Goal: Task Accomplishment & Management: Manage account settings

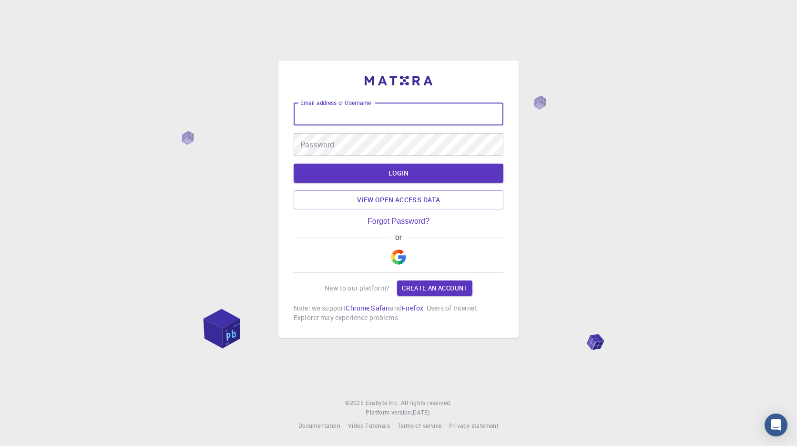
click at [397, 254] on img "button" at bounding box center [398, 256] width 15 height 15
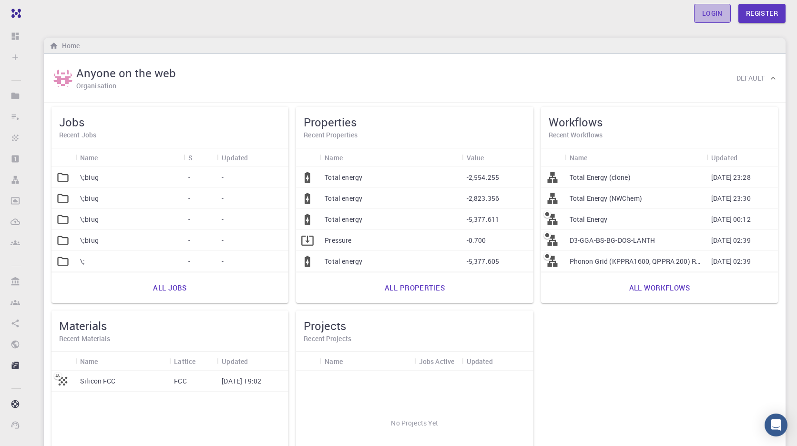
click at [714, 20] on link "Login" at bounding box center [712, 13] width 37 height 19
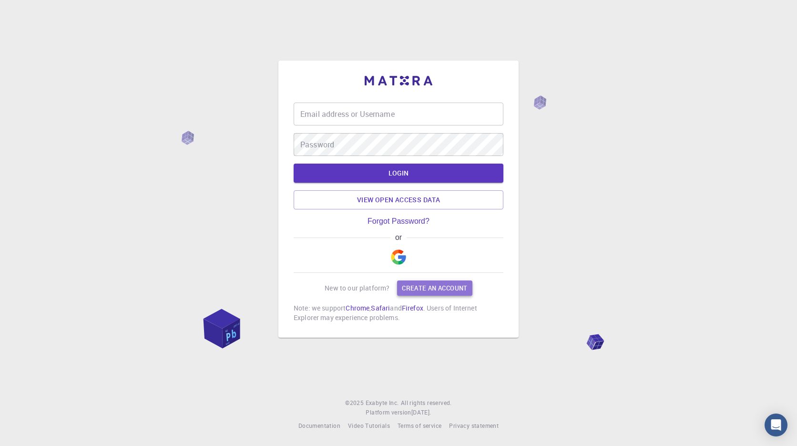
click at [417, 286] on link "Create an account" at bounding box center [434, 287] width 75 height 15
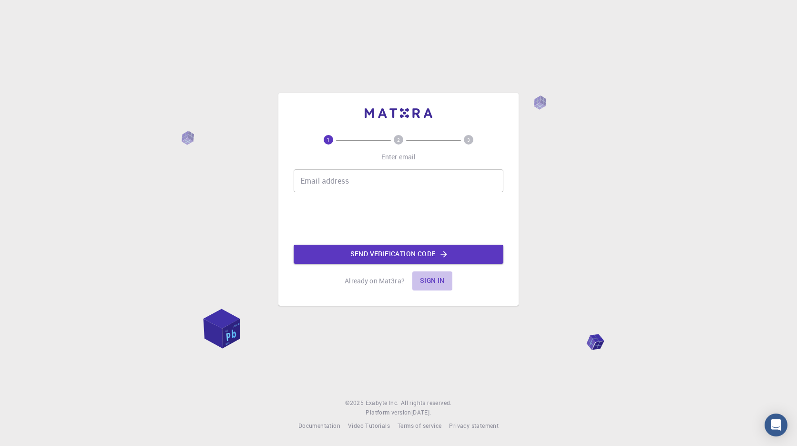
click at [427, 280] on button "Sign in" at bounding box center [432, 280] width 40 height 19
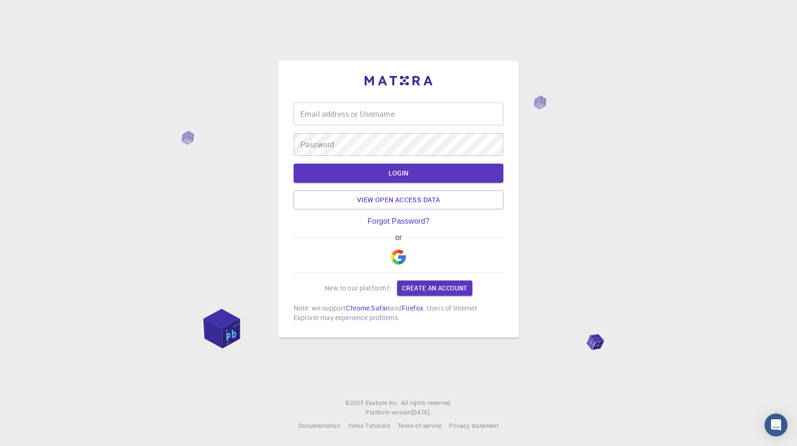
click at [424, 129] on div "Email address or Username Email address or Username Password Password" at bounding box center [399, 128] width 210 height 53
click at [427, 116] on input "Email address or Username" at bounding box center [399, 113] width 210 height 23
